Goal: Task Accomplishment & Management: Complete application form

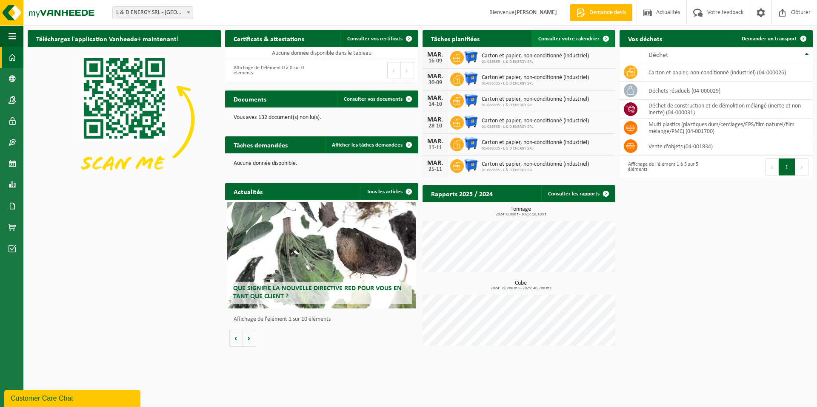
click at [562, 40] on span "Consulter votre calendrier" at bounding box center [568, 39] width 61 height 6
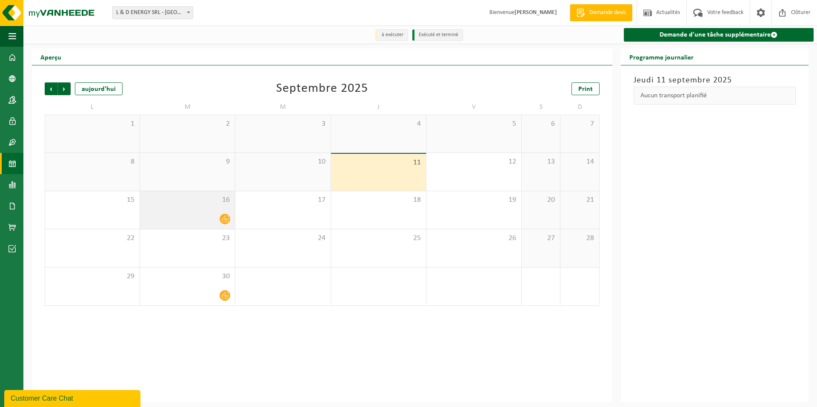
click at [225, 221] on icon at bounding box center [224, 219] width 7 height 7
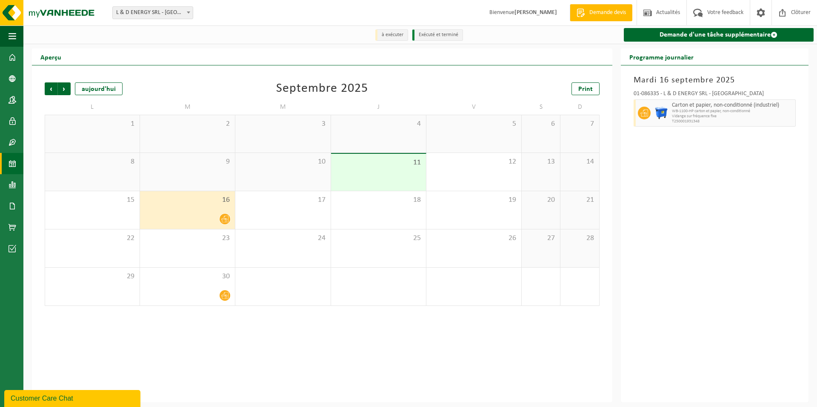
click at [420, 346] on div "Précédent Suivant [DATE] [DATE] Print L M M J V S D 1 2 3 4 5 6 7 8 9 10 11 12 …" at bounding box center [322, 233] width 580 height 337
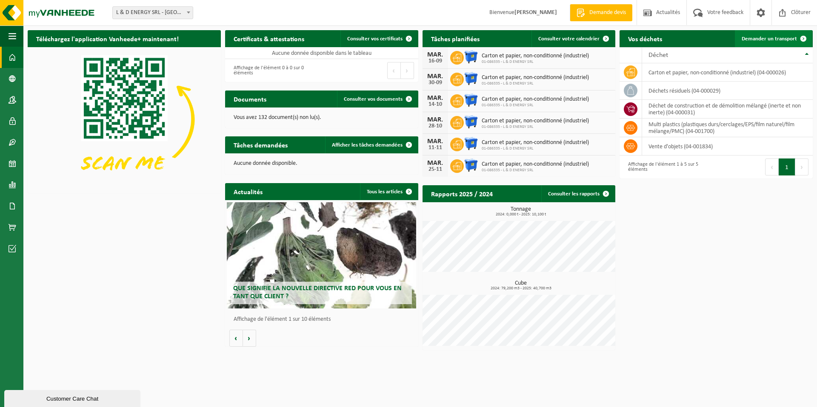
click at [760, 39] on span "Demander un transport" at bounding box center [768, 39] width 55 height 6
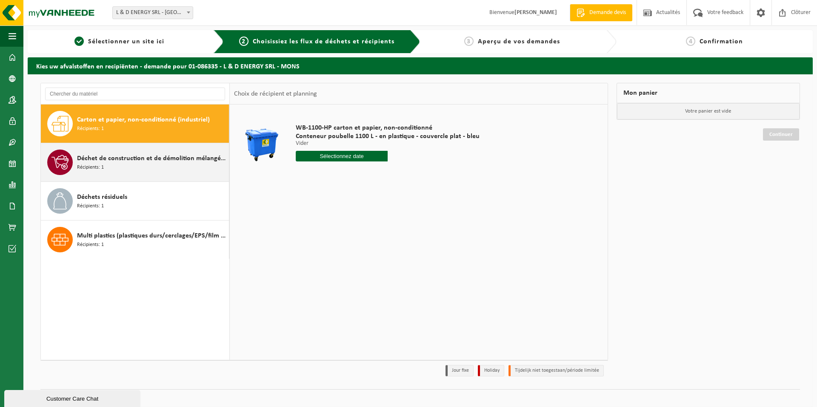
click at [126, 166] on div "Déchet de construction et de démolition mélangé (inerte et non inerte) Récipien…" at bounding box center [152, 163] width 150 height 26
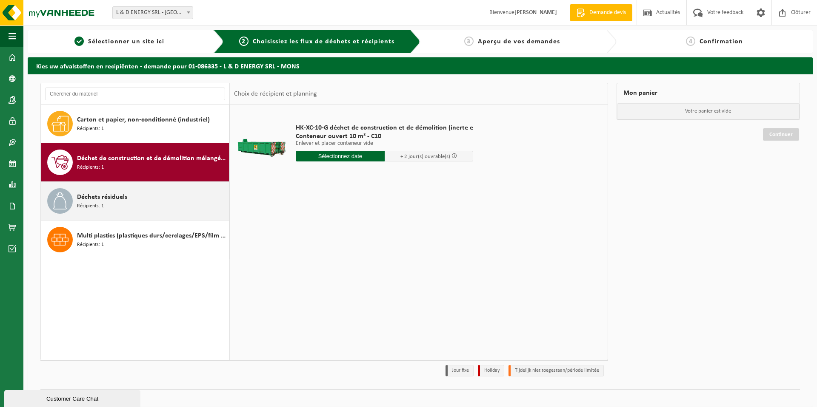
click at [152, 212] on div "Déchets résiduels Récipients: 1" at bounding box center [152, 201] width 150 height 26
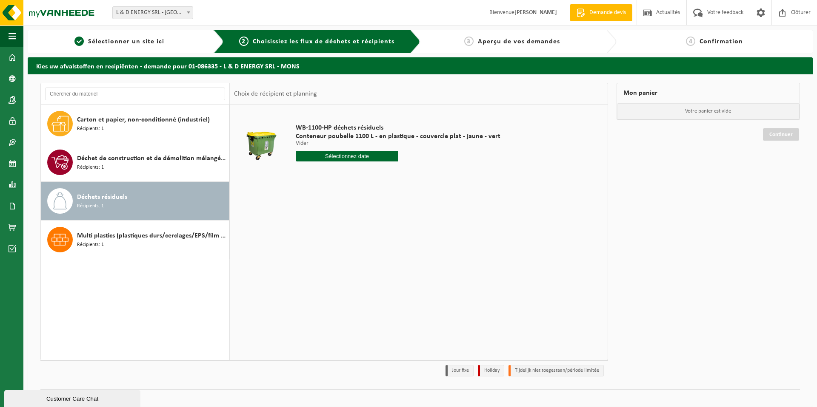
click at [341, 157] on input "text" at bounding box center [347, 156] width 102 height 11
click at [359, 157] on input "text" at bounding box center [347, 156] width 102 height 11
click at [314, 232] on div "1 2 3 4 5 6 7 8 9 10 11 12 13 14 15 16 17 18 19 20 21 22 23 24 25 26 27 28 29 3…" at bounding box center [348, 232] width 105 height 68
click at [486, 226] on div "WB-1100-HP déchets résiduels Conteneur poubelle 1100 L - en plastique - couverc…" at bounding box center [419, 232] width 378 height 255
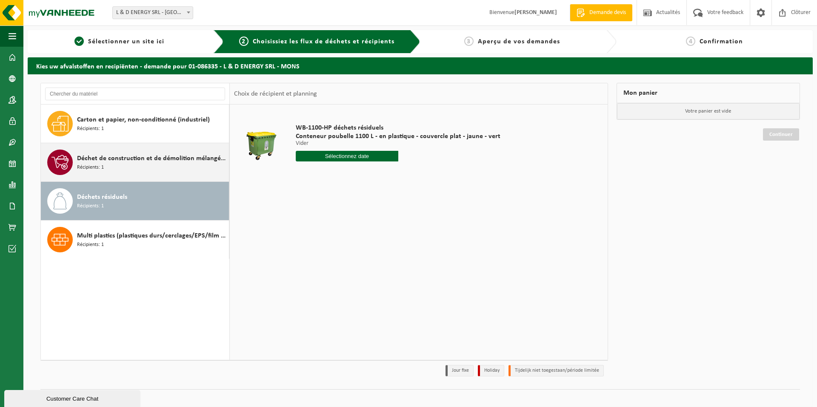
click at [162, 162] on span "Déchet de construction et de démolition mélangé (inerte et non inerte)" at bounding box center [152, 159] width 150 height 10
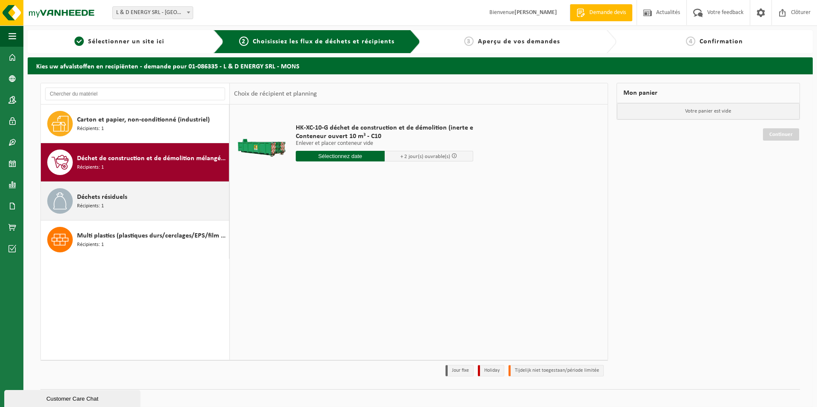
click at [158, 205] on div "Déchets résiduels Récipients: 1" at bounding box center [152, 201] width 150 height 26
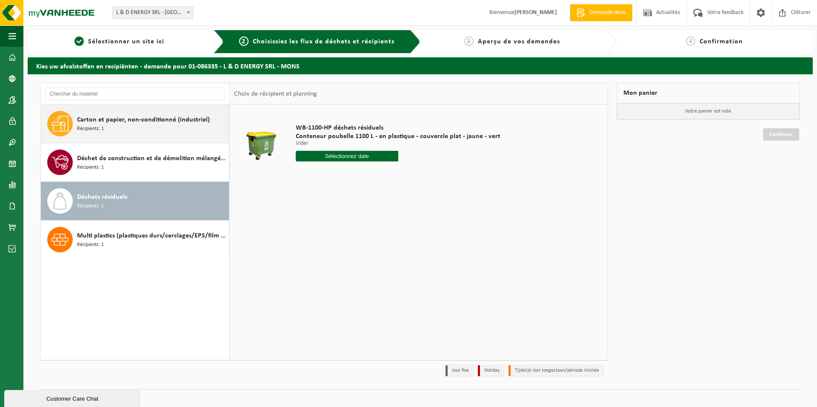
click at [129, 123] on span "Carton et papier, non-conditionné (industriel)" at bounding box center [143, 120] width 133 height 10
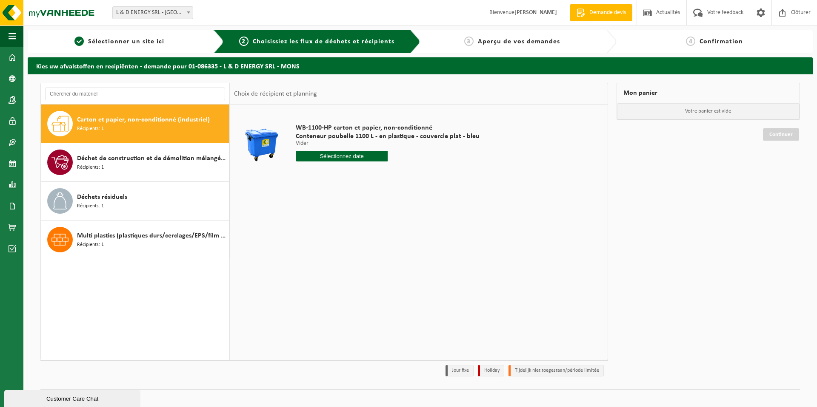
click at [324, 156] on input "text" at bounding box center [342, 156] width 92 height 11
click at [263, 172] on td at bounding box center [261, 145] width 55 height 72
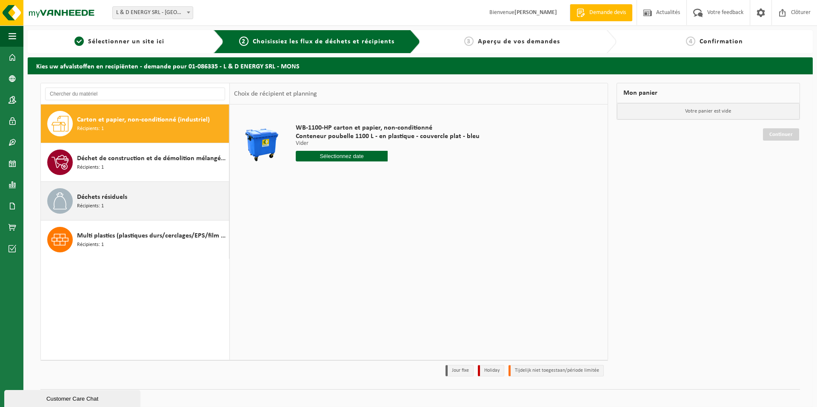
drag, startPoint x: 150, startPoint y: 203, endPoint x: 167, endPoint y: 199, distance: 17.4
click at [150, 203] on div "Déchets résiduels Récipients: 1" at bounding box center [152, 201] width 150 height 26
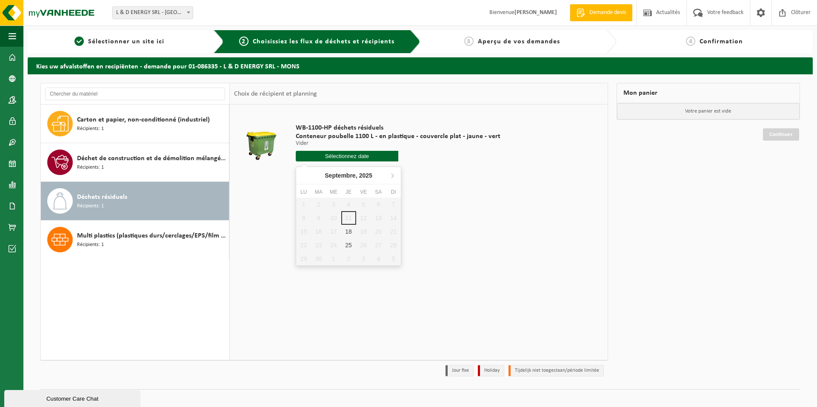
click at [339, 158] on input "text" at bounding box center [347, 156] width 102 height 11
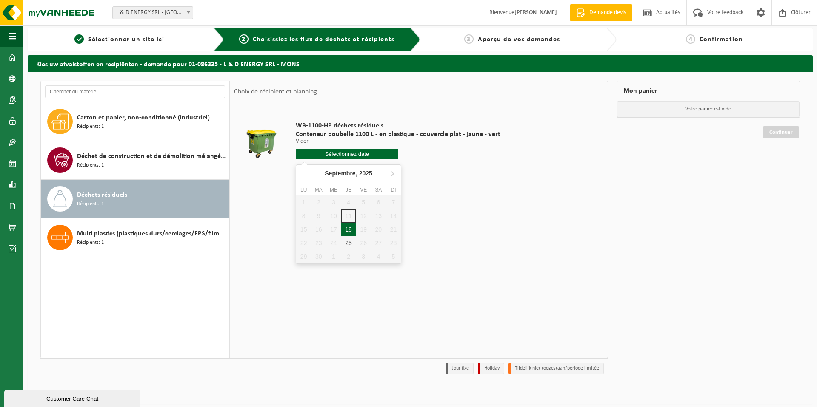
click at [347, 230] on div "18" at bounding box center [348, 230] width 15 height 14
type input "à partir de 2025-09-18"
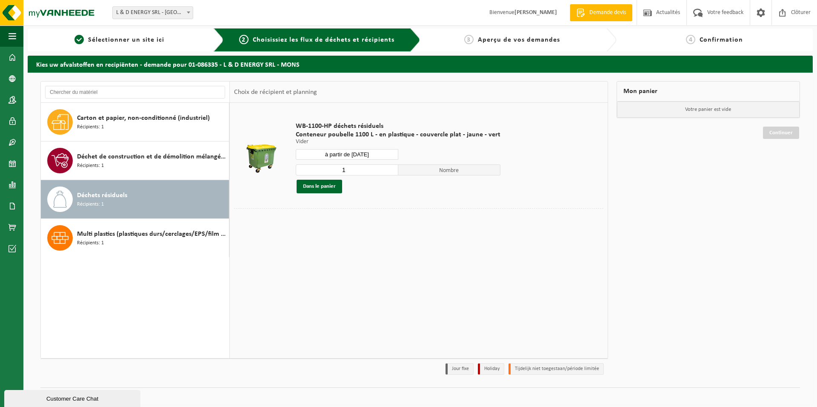
scroll to position [0, 0]
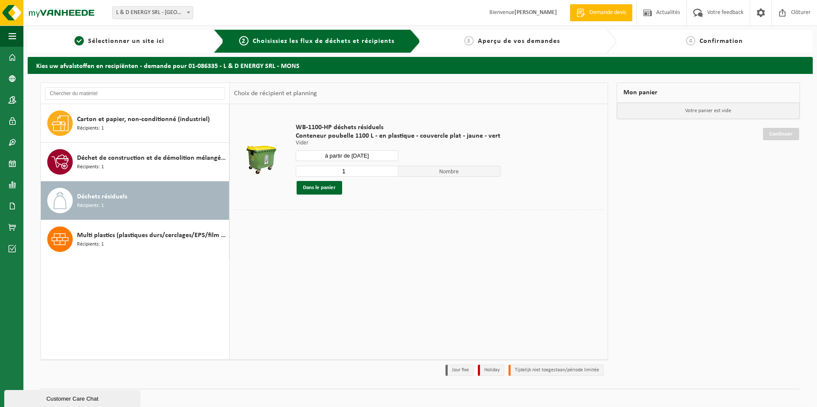
click at [369, 154] on input "à partir de 2025-09-18" at bounding box center [347, 156] width 102 height 11
click at [463, 212] on div at bounding box center [418, 216] width 369 height 13
